Goal: Browse casually: Explore the website without a specific task or goal

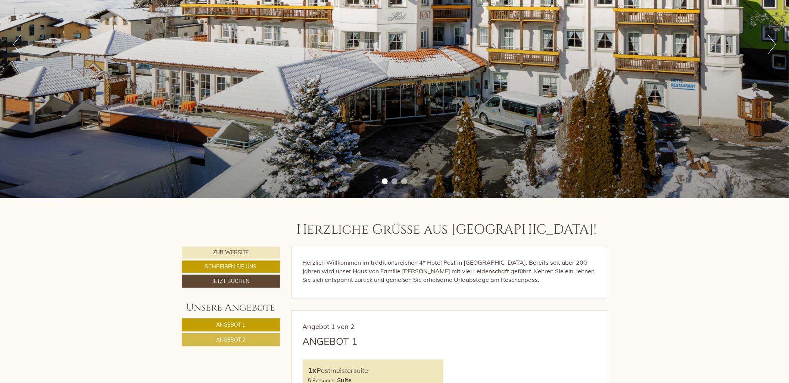
scroll to position [415, 0]
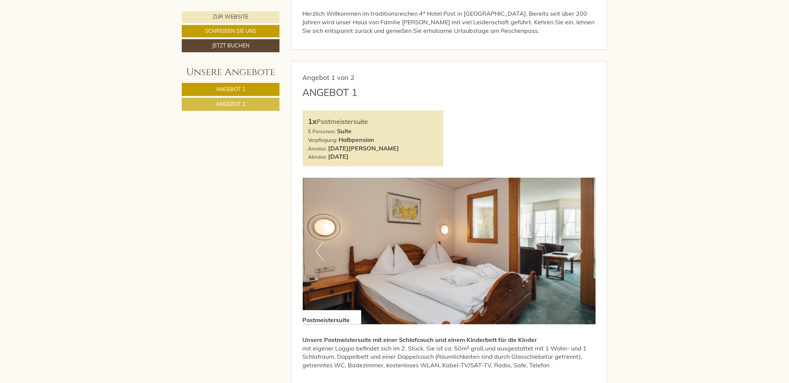
click at [580, 252] on button "Next" at bounding box center [579, 251] width 8 height 19
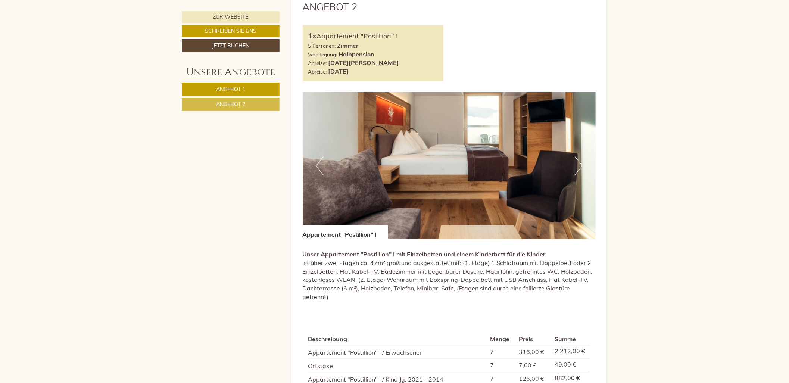
scroll to position [954, 0]
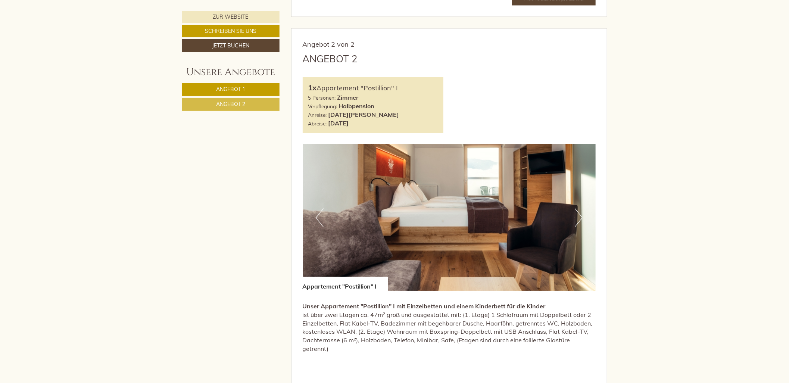
click at [577, 213] on button "Next" at bounding box center [579, 217] width 8 height 19
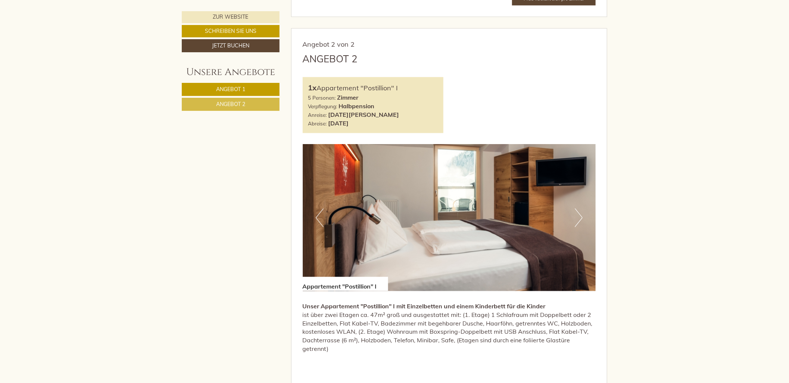
click at [577, 213] on button "Next" at bounding box center [579, 217] width 8 height 19
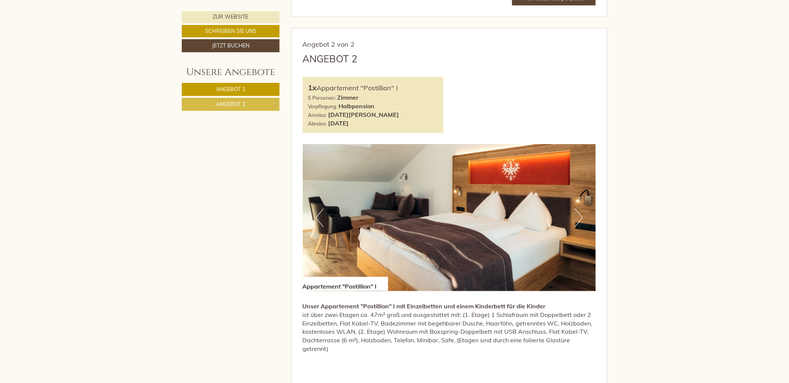
click at [577, 213] on button "Next" at bounding box center [579, 217] width 8 height 19
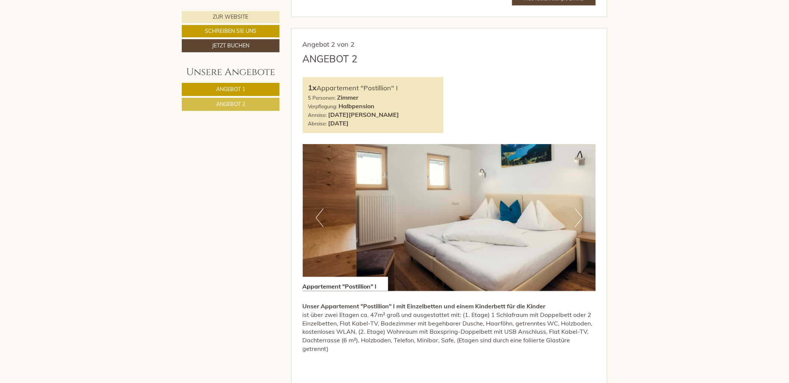
click at [577, 213] on button "Next" at bounding box center [579, 217] width 8 height 19
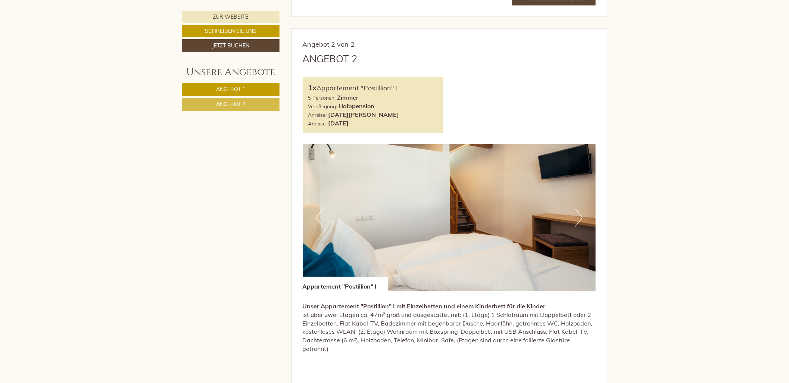
click at [577, 213] on button "Next" at bounding box center [579, 217] width 8 height 19
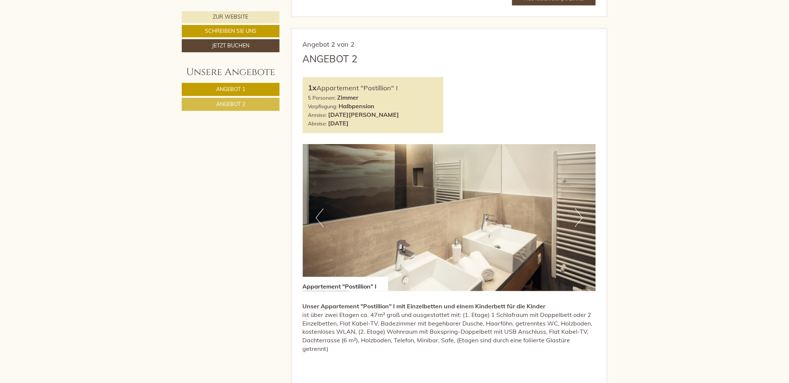
click at [577, 213] on button "Next" at bounding box center [579, 217] width 8 height 19
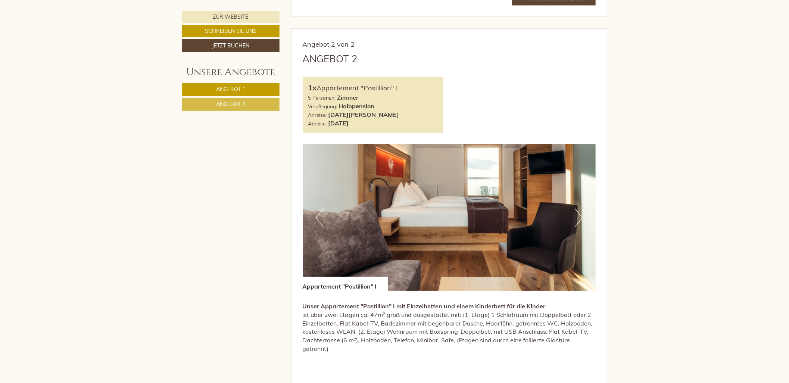
click at [577, 213] on button "Next" at bounding box center [579, 217] width 8 height 19
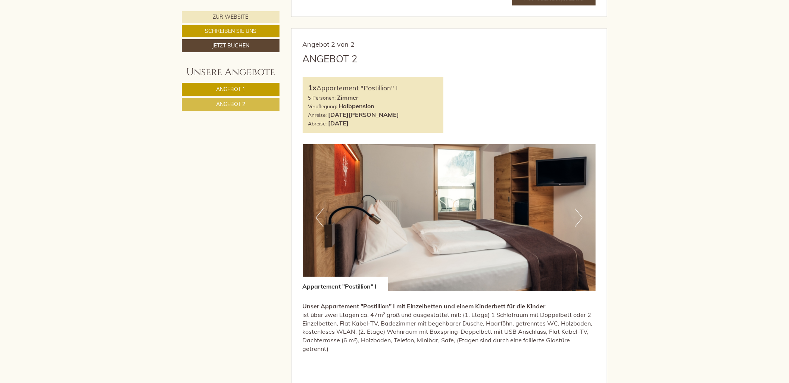
click at [577, 213] on button "Next" at bounding box center [579, 217] width 8 height 19
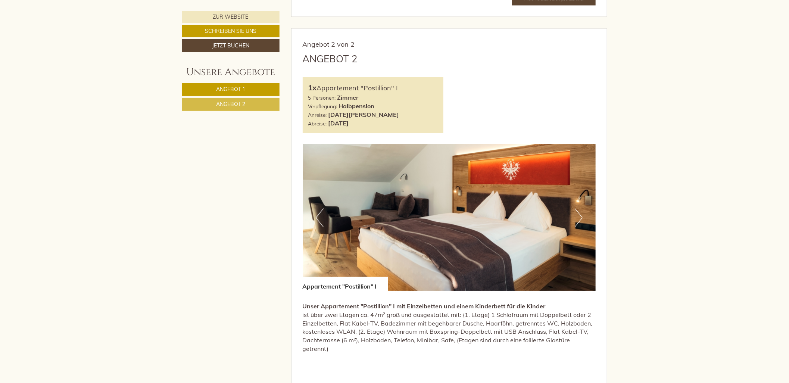
click at [577, 213] on button "Next" at bounding box center [579, 217] width 8 height 19
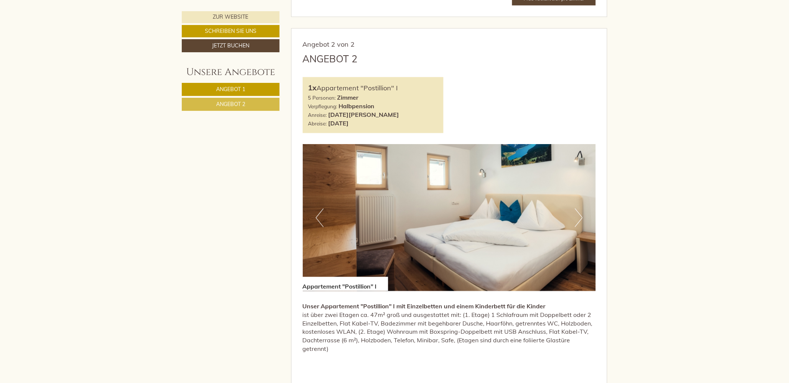
click at [577, 213] on button "Next" at bounding box center [579, 217] width 8 height 19
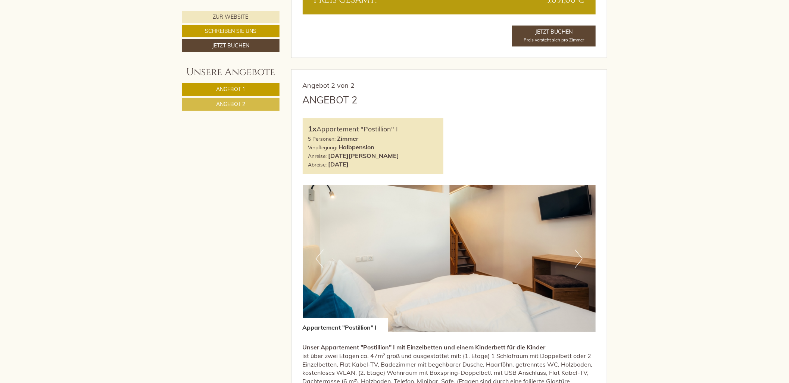
scroll to position [830, 0]
